Goal: Register for event/course

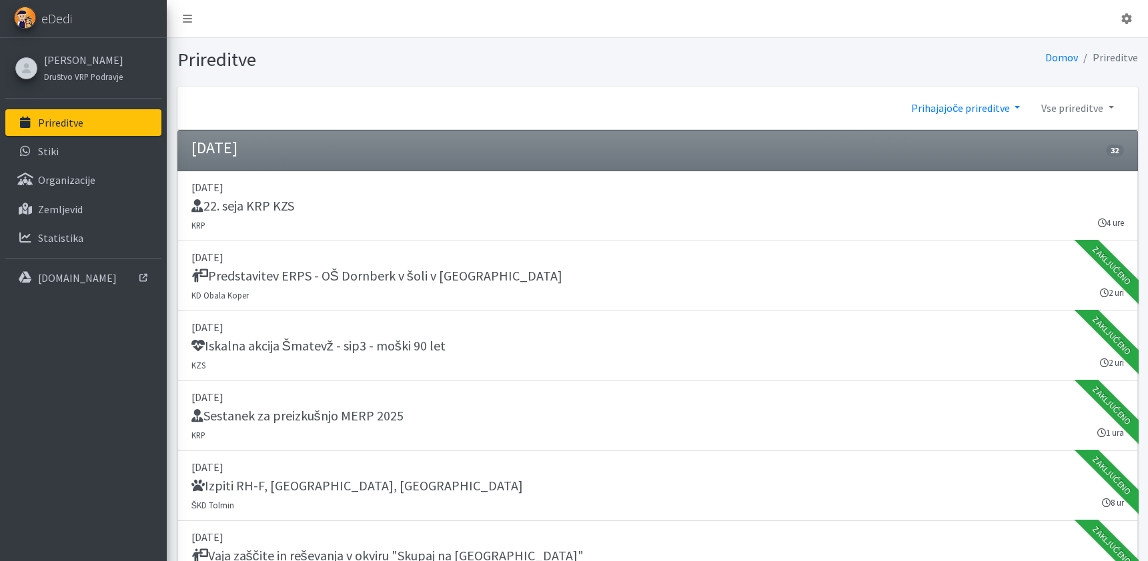
click at [984, 107] on link "Prihajajoče prireditve" at bounding box center [965, 108] width 130 height 27
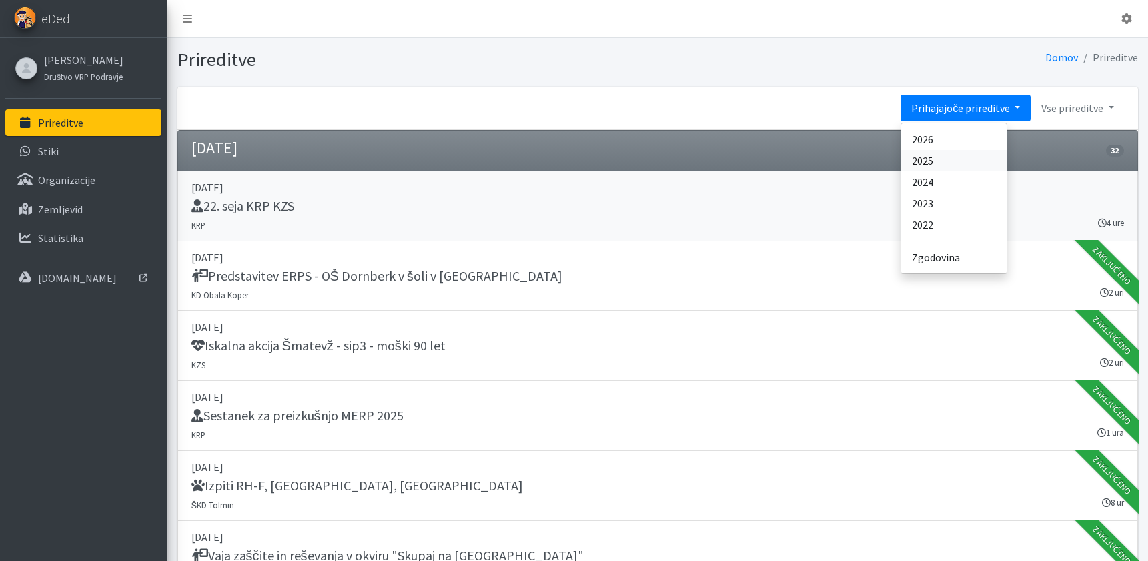
drag, startPoint x: 934, startPoint y: 159, endPoint x: 802, endPoint y: 178, distance: 134.0
click at [934, 159] on link "2025" at bounding box center [953, 160] width 105 height 21
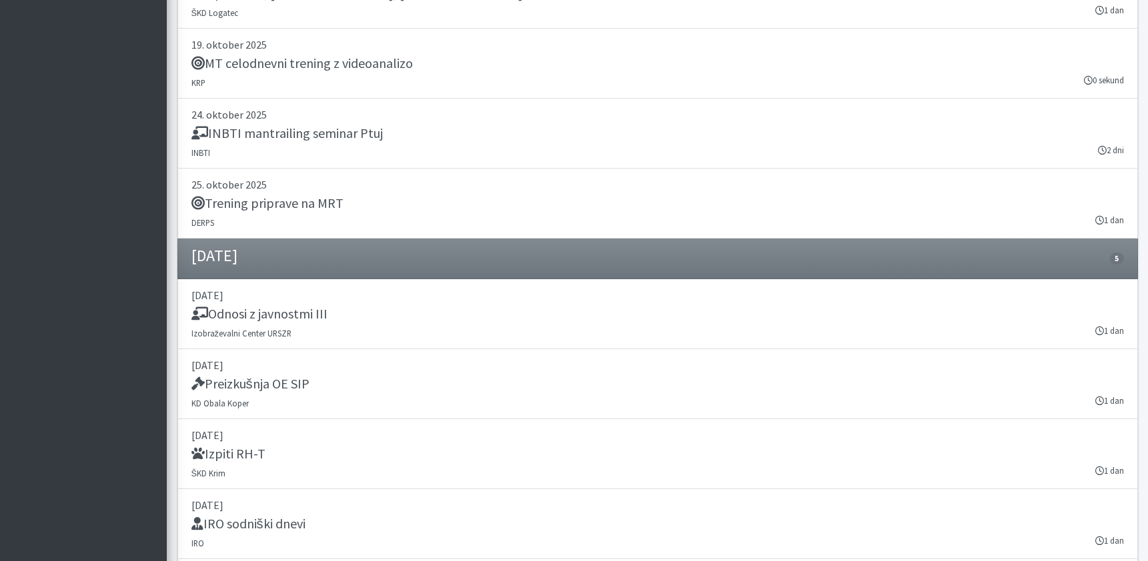
scroll to position [18877, 0]
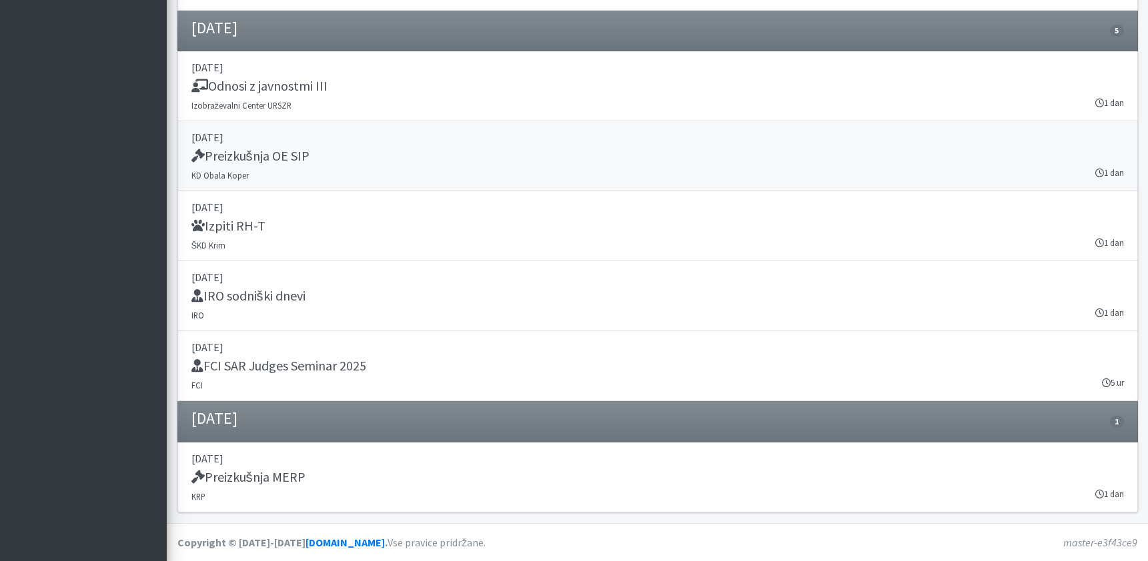
click at [270, 157] on h5 "Preizkušnja OE SIP" at bounding box center [250, 156] width 118 height 16
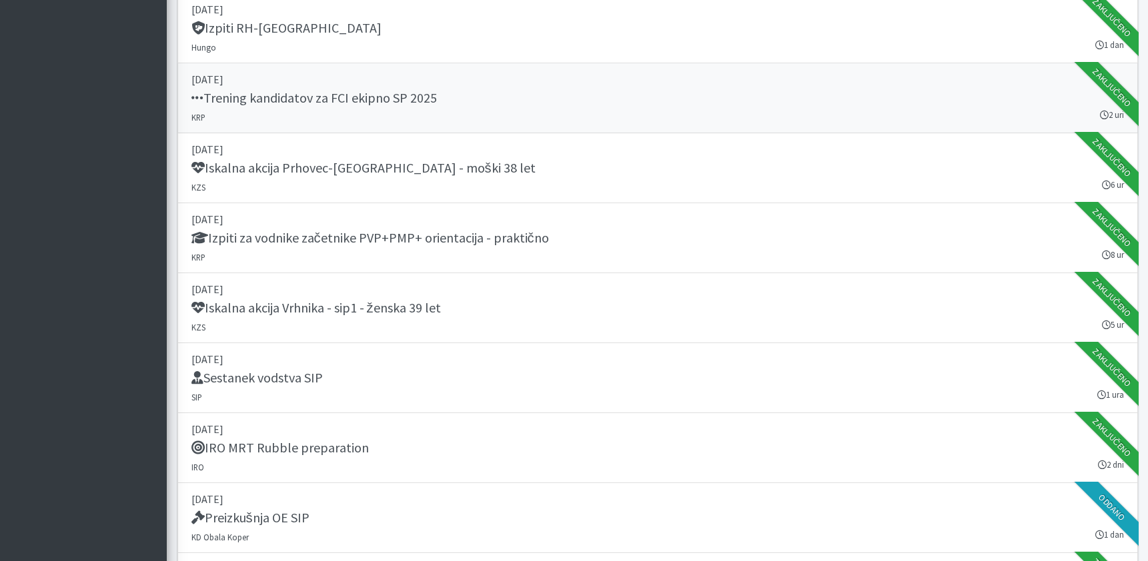
scroll to position [6180, 0]
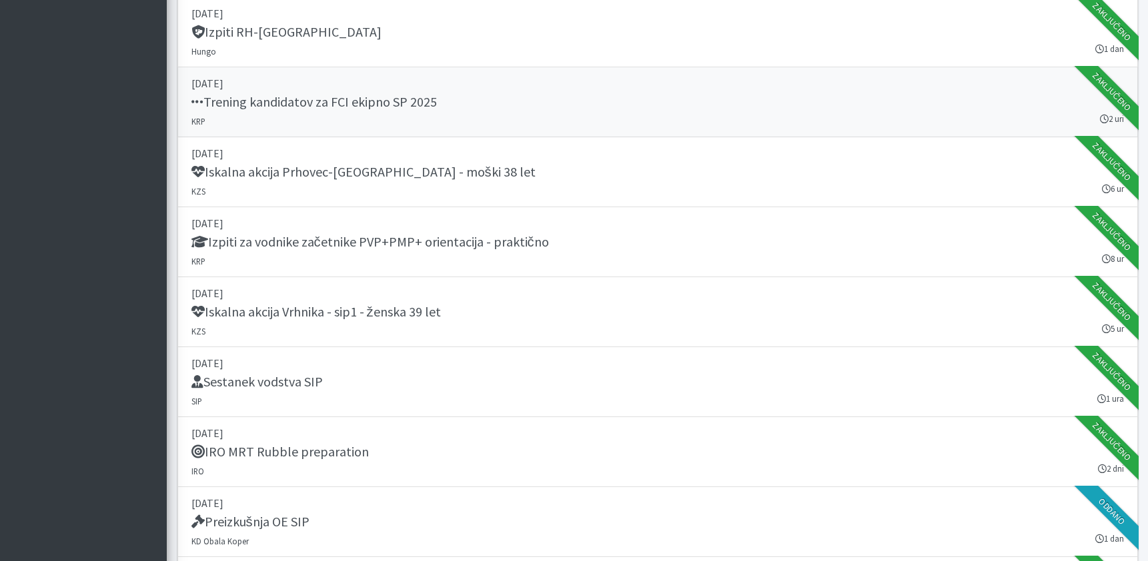
drag, startPoint x: 608, startPoint y: 71, endPoint x: 628, endPoint y: 11, distance: 63.9
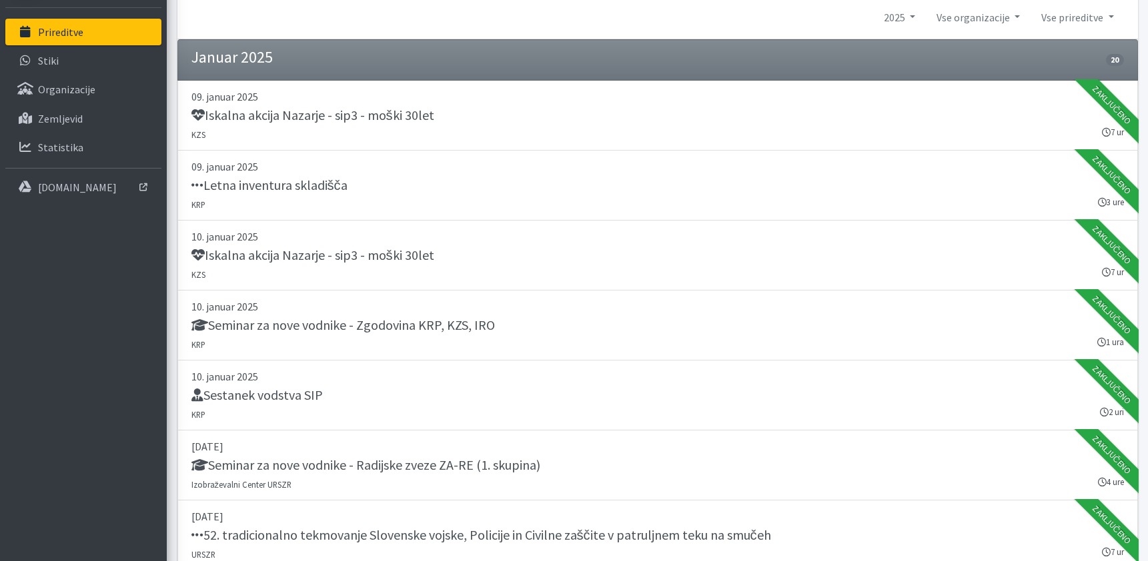
scroll to position [0, 0]
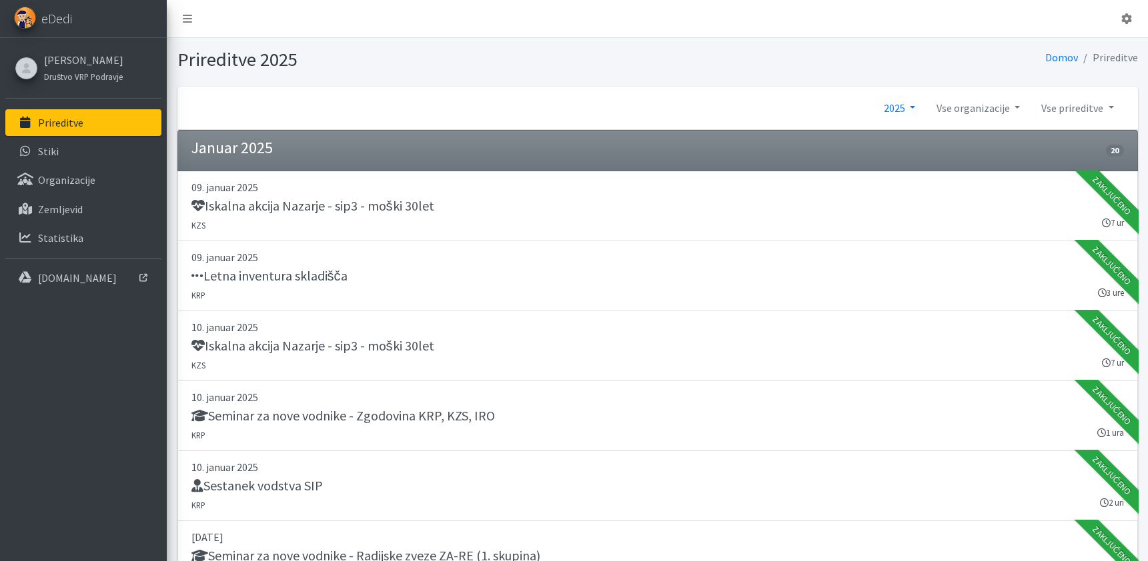
click at [915, 105] on link "2025" at bounding box center [899, 108] width 53 height 27
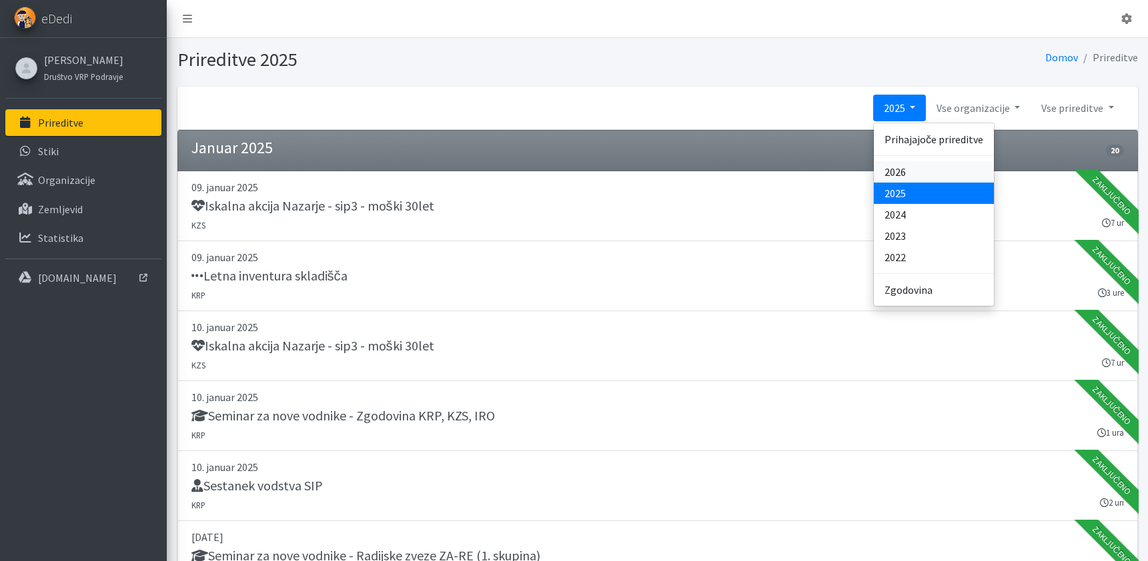
click at [907, 174] on link "2026" at bounding box center [934, 171] width 120 height 21
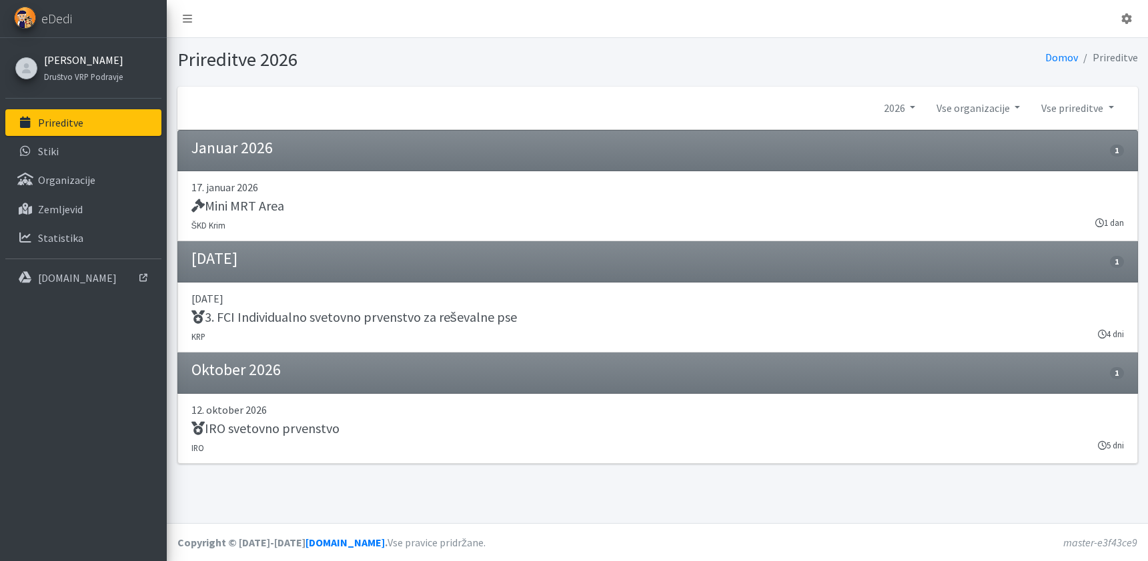
click at [62, 61] on link "[PERSON_NAME]" at bounding box center [83, 60] width 79 height 16
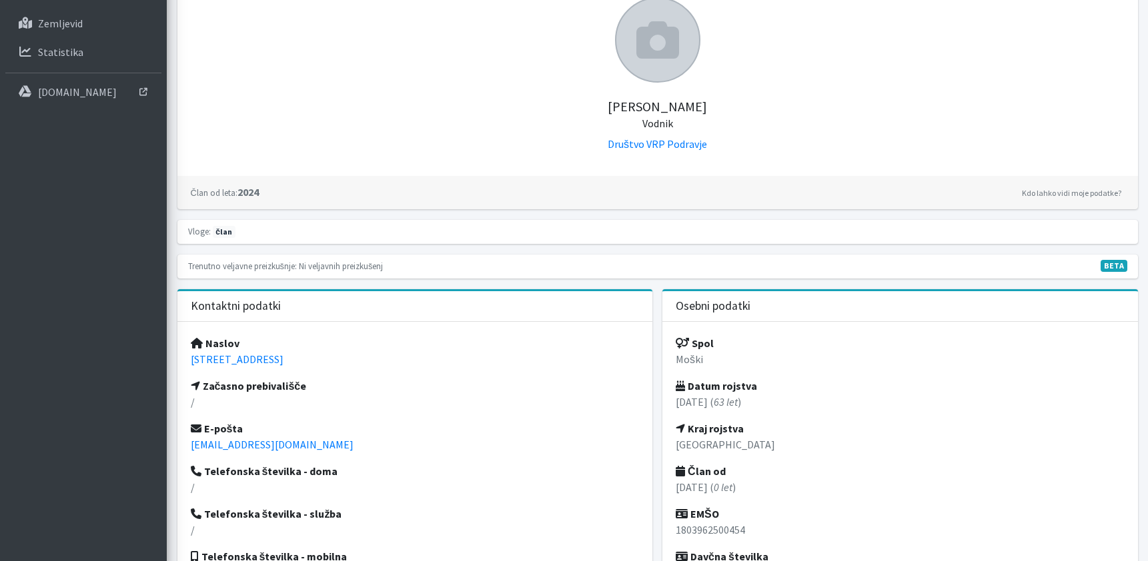
scroll to position [185, 0]
